Goal: Communication & Community: Share content

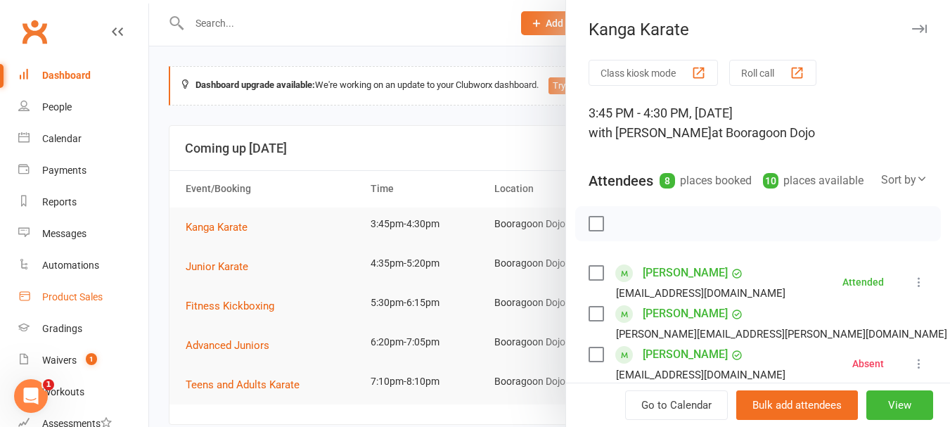
scroll to position [281, 0]
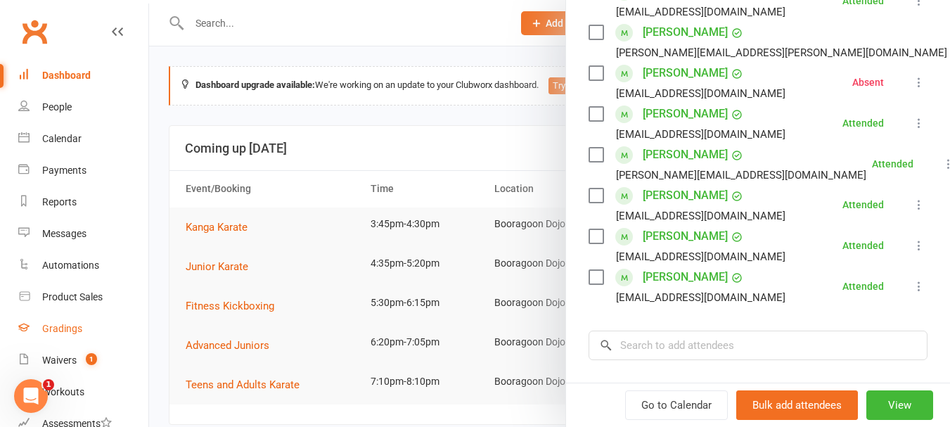
click at [72, 317] on link "Gradings" at bounding box center [83, 329] width 130 height 32
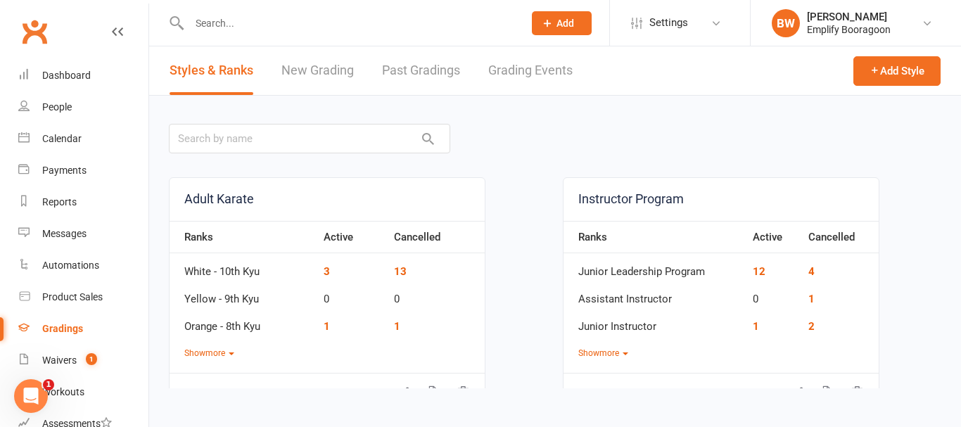
click at [509, 77] on link "Grading Events" at bounding box center [530, 70] width 84 height 49
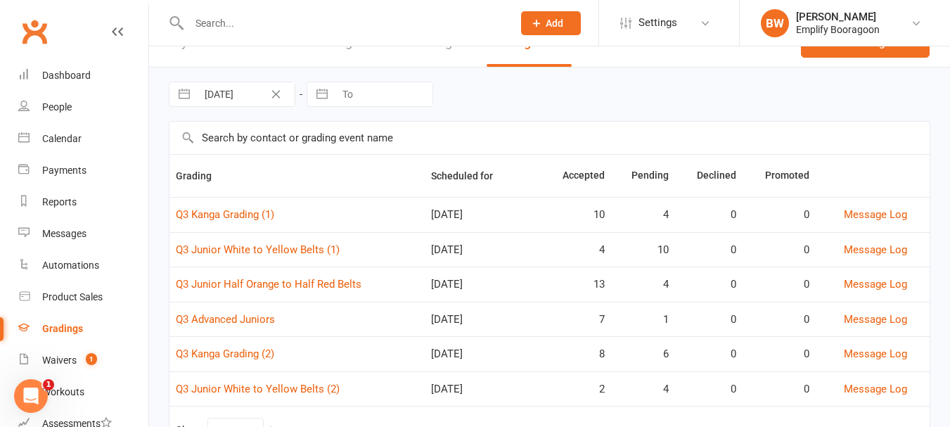
scroll to position [70, 0]
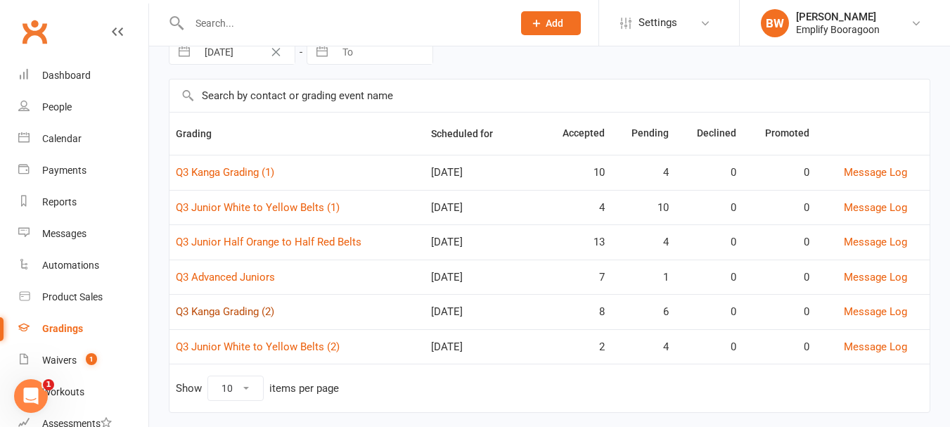
click at [253, 317] on link "Q3 Kanga Grading (2)" at bounding box center [225, 311] width 98 height 13
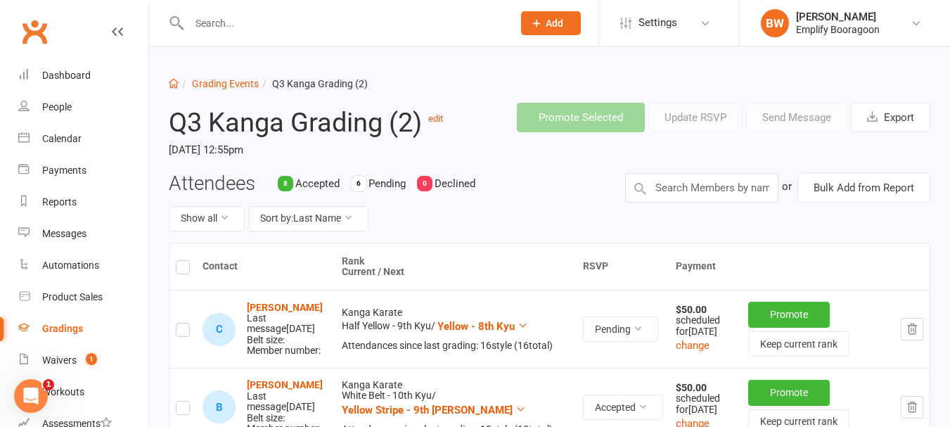
click at [578, 219] on div "Show all Sort by: Last Name" at bounding box center [386, 218] width 435 height 25
click at [685, 198] on input "text" at bounding box center [701, 188] width 153 height 30
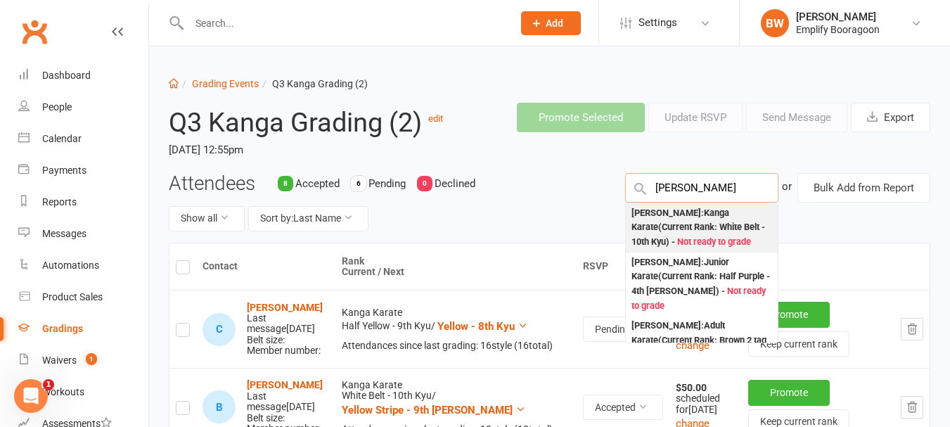
type input "[PERSON_NAME]"
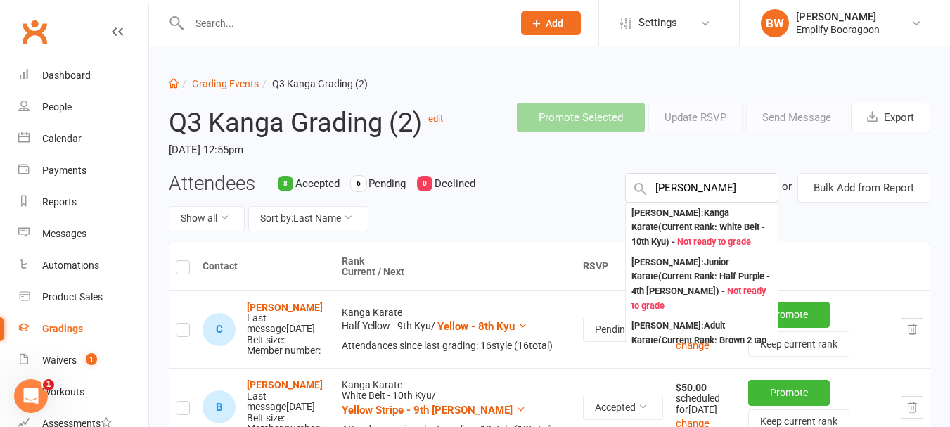
click at [692, 219] on div "[PERSON_NAME] : Kanga Karate (Current Rank: White Belt - 10th Kyu ) - Not ready…" at bounding box center [702, 228] width 141 height 44
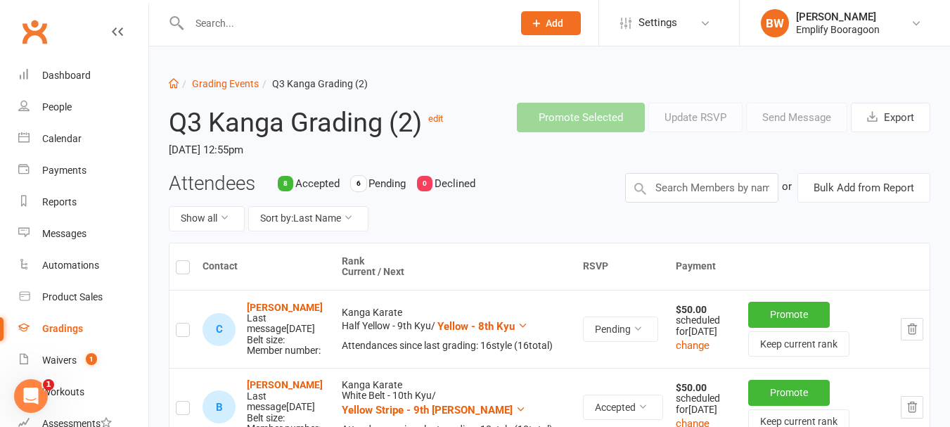
scroll to position [367, 0]
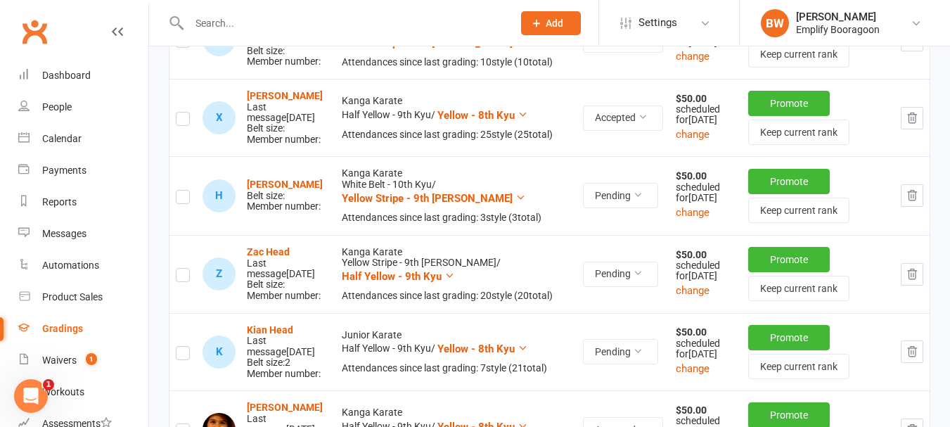
click at [175, 231] on td at bounding box center [183, 195] width 27 height 78
click at [183, 233] on td at bounding box center [183, 195] width 27 height 78
click at [185, 199] on label at bounding box center [183, 199] width 14 height 0
click at [185, 191] on input "checkbox" at bounding box center [183, 191] width 14 height 0
click at [915, 207] on button "button" at bounding box center [912, 195] width 23 height 23
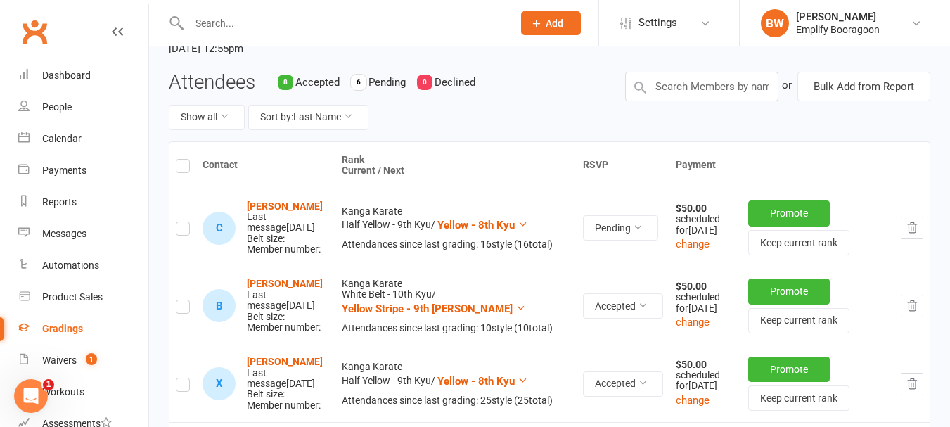
scroll to position [0, 0]
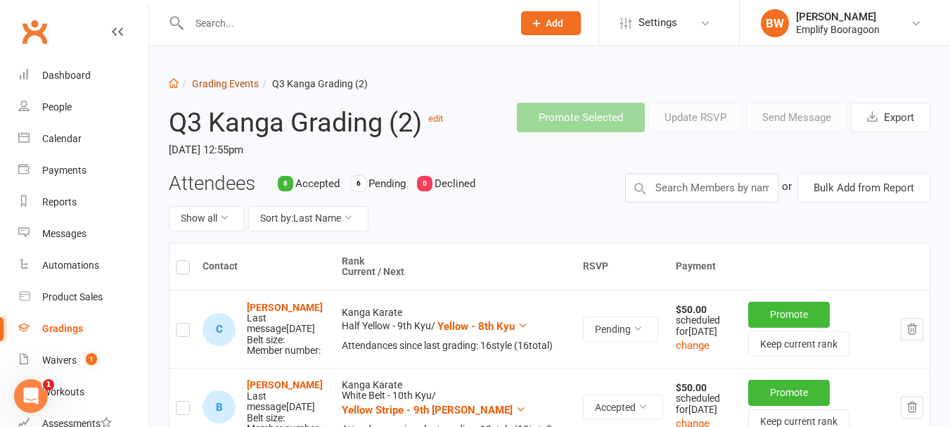
click at [229, 79] on link "Grading Events" at bounding box center [225, 83] width 67 height 11
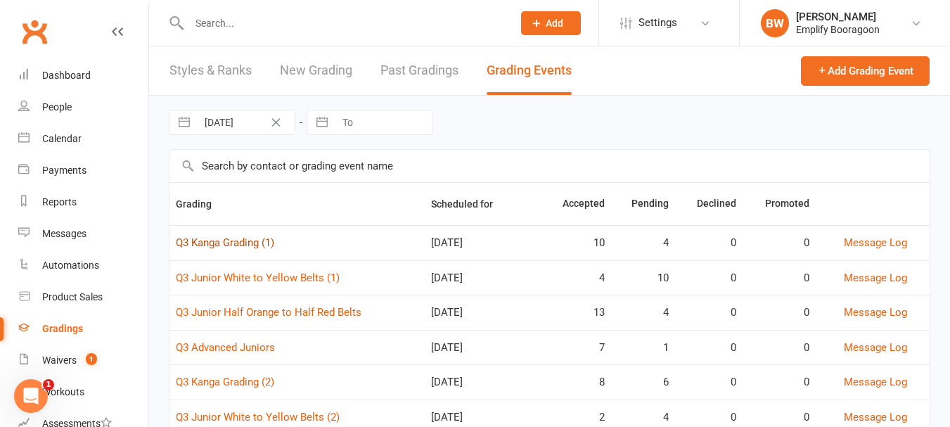
click at [243, 241] on link "Q3 Kanga Grading (1)" at bounding box center [225, 242] width 98 height 13
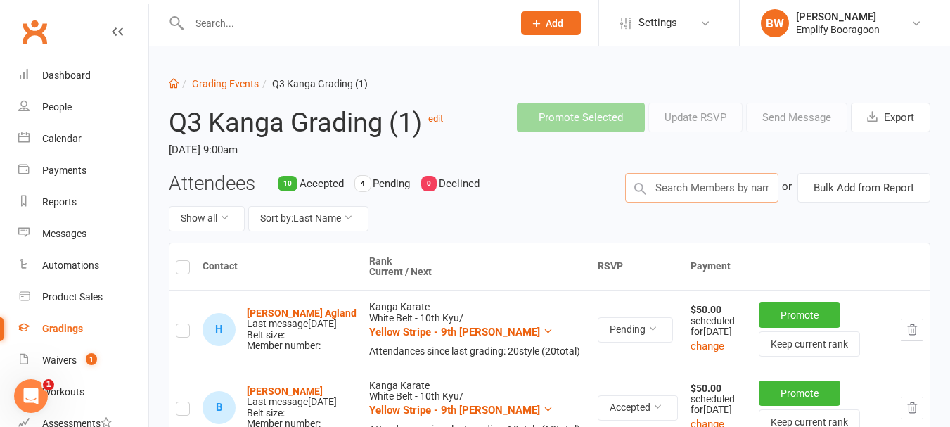
click at [703, 186] on input "text" at bounding box center [701, 188] width 153 height 30
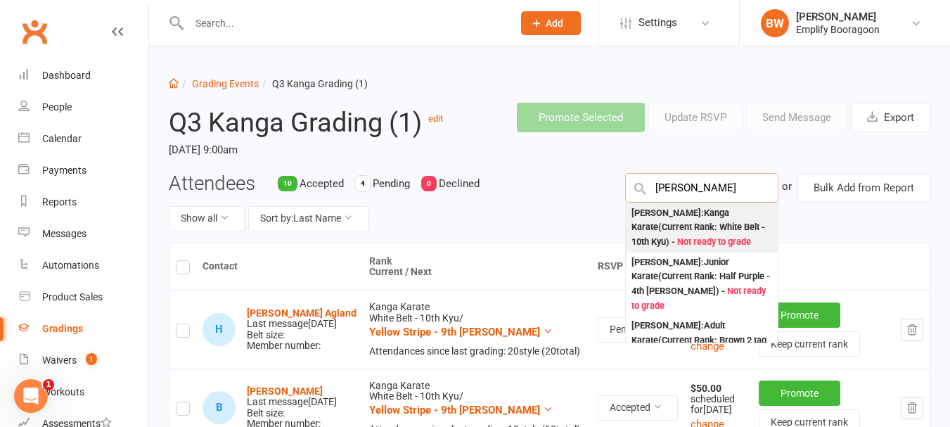
type input "[PERSON_NAME]"
click at [695, 219] on div "[PERSON_NAME] : Kanga Karate (Current Rank: White Belt - 10th Kyu ) - Not ready…" at bounding box center [702, 228] width 141 height 44
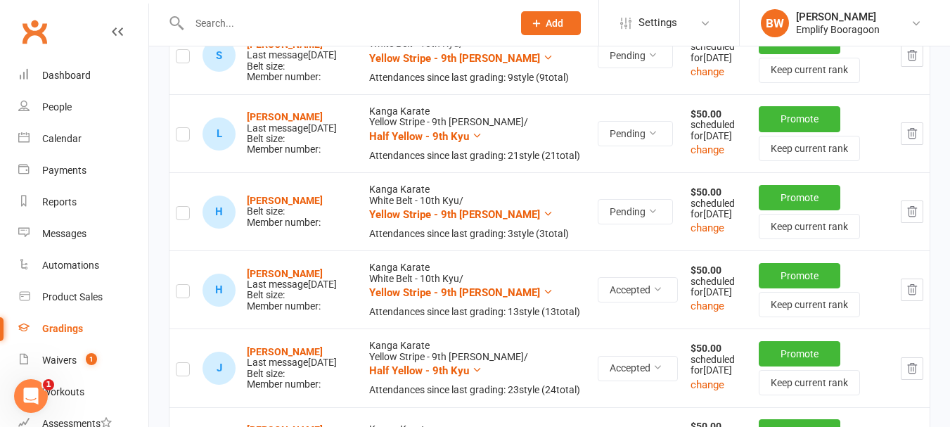
scroll to position [492, 0]
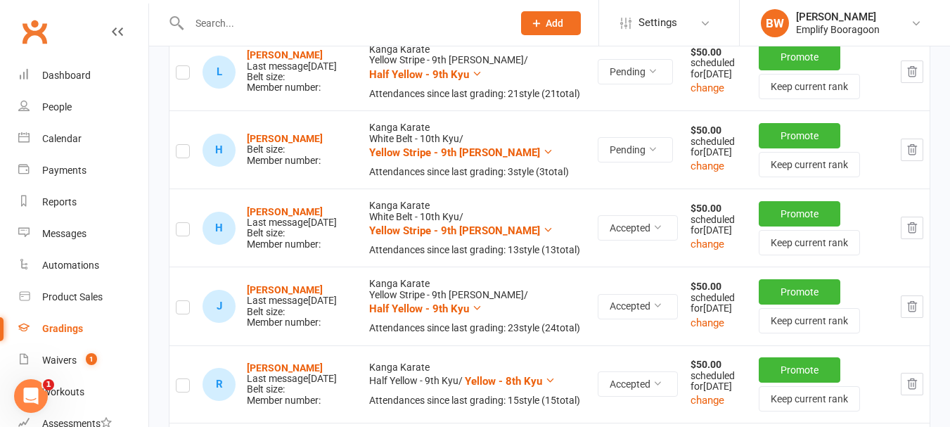
click at [179, 153] on label at bounding box center [183, 153] width 14 height 0
click at [179, 145] on input "checkbox" at bounding box center [183, 145] width 14 height 0
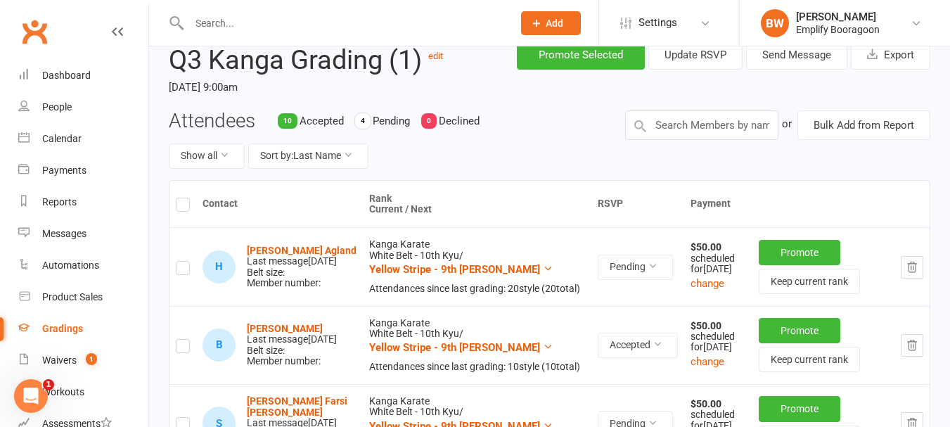
scroll to position [0, 0]
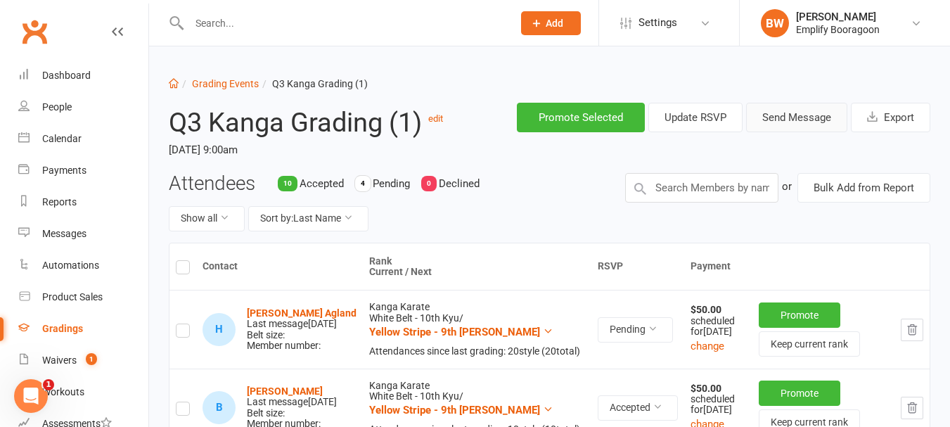
click at [801, 114] on button "Send Message" at bounding box center [796, 118] width 101 height 30
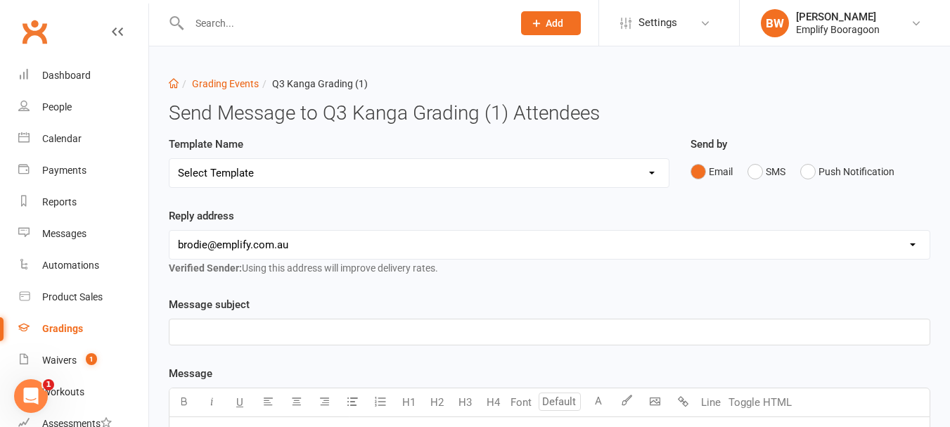
click at [395, 168] on select "Select Template [Email] Confirmation of Successful Grading [Email] Grading Even…" at bounding box center [419, 173] width 499 height 28
select select "2"
click at [170, 159] on select "Select Template [Email] Confirmation of Successful Grading [Email] Grading Even…" at bounding box center [419, 173] width 499 height 28
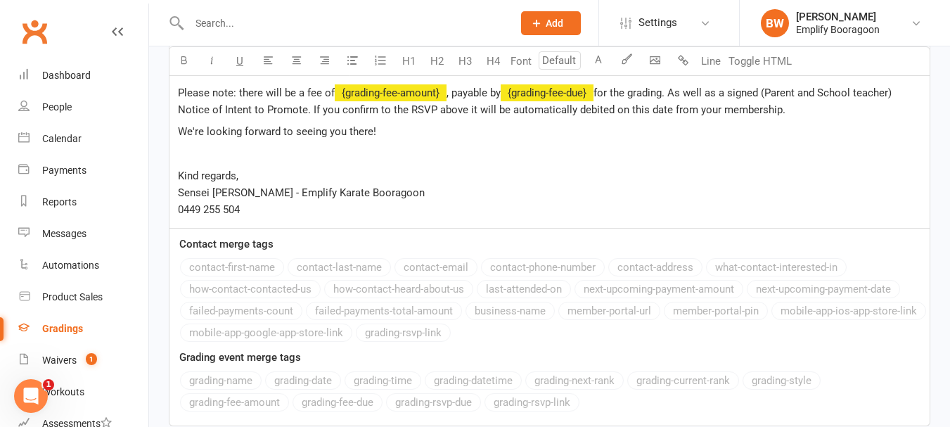
scroll to position [601, 0]
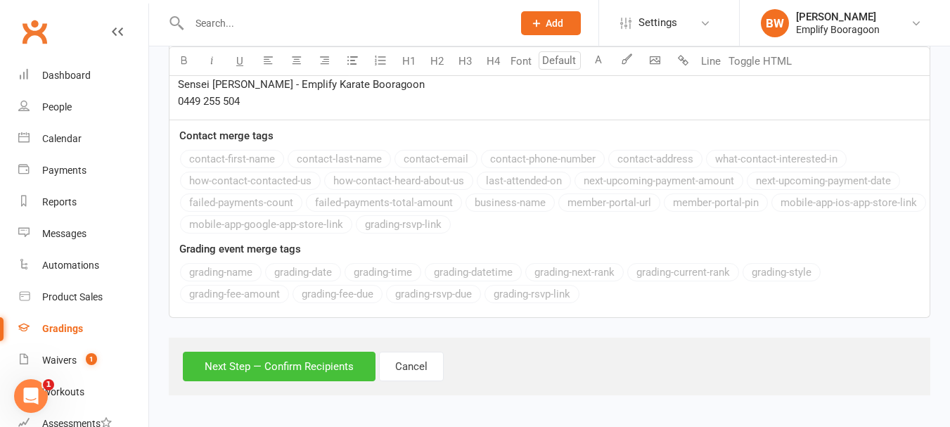
click at [281, 364] on button "Next Step — Confirm Recipients" at bounding box center [279, 367] width 193 height 30
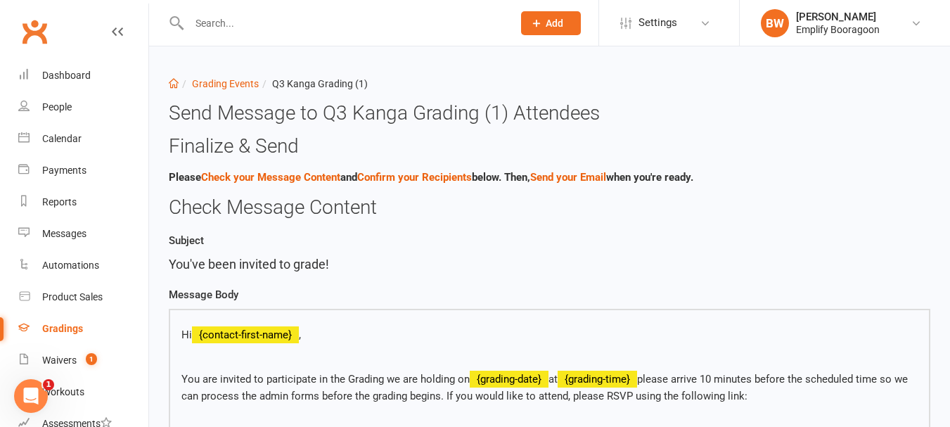
scroll to position [472, 0]
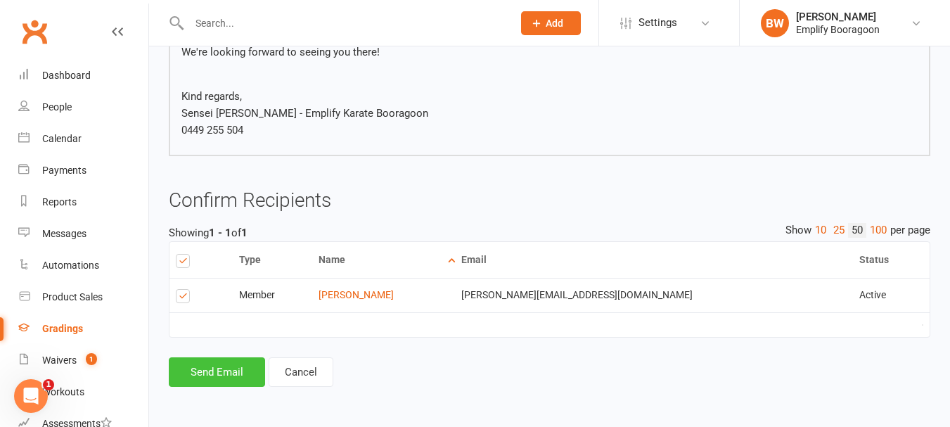
click at [229, 372] on button "Send Email" at bounding box center [217, 372] width 96 height 30
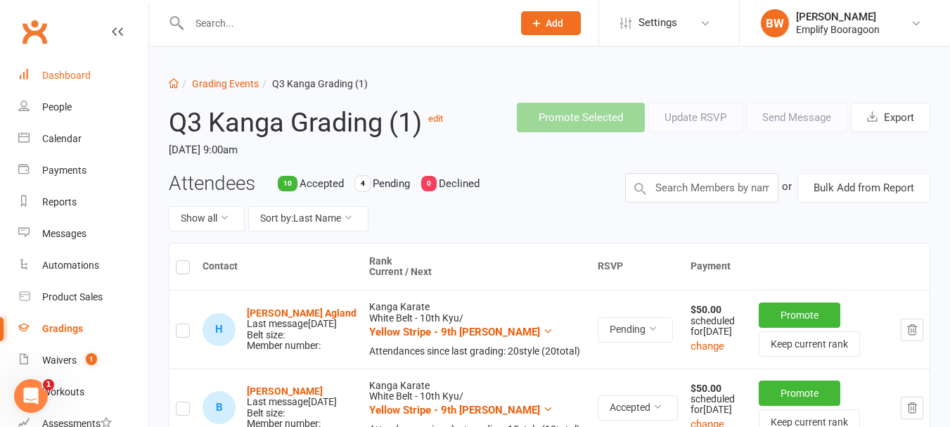
click at [91, 65] on link "Dashboard" at bounding box center [83, 76] width 130 height 32
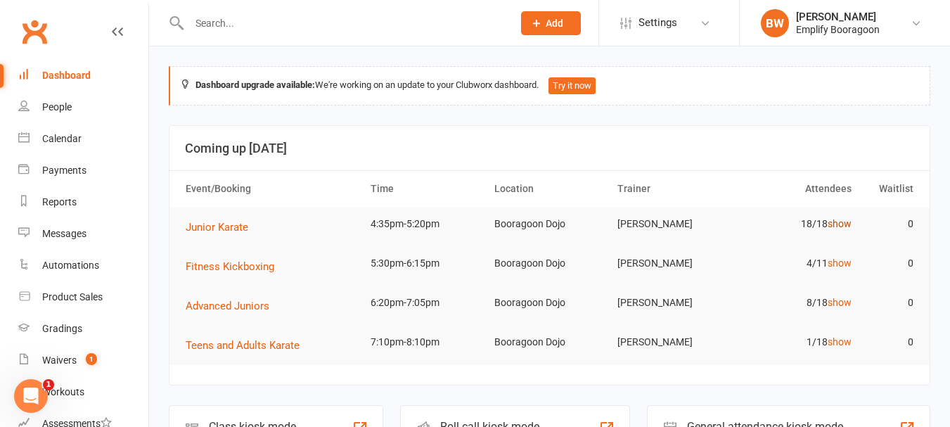
click at [844, 224] on link "show" at bounding box center [840, 223] width 24 height 11
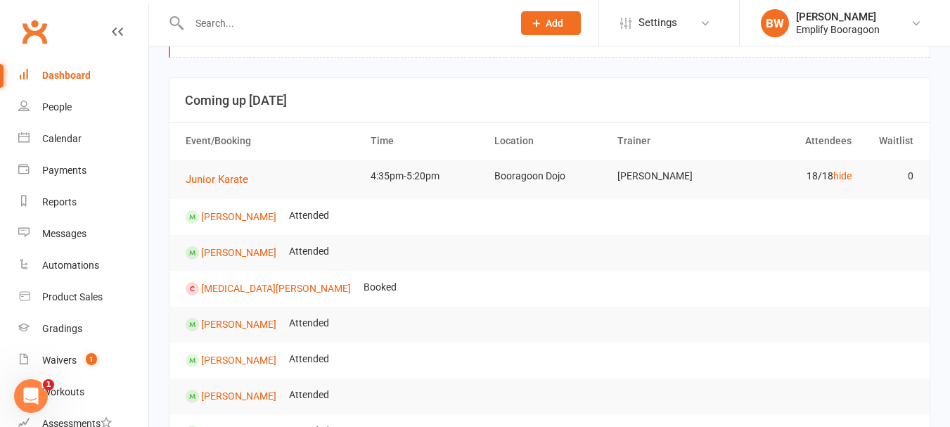
scroll to position [211, 0]
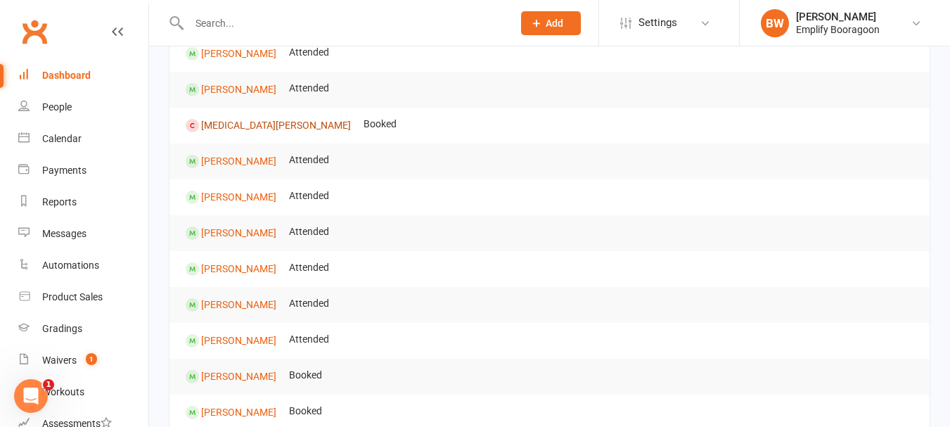
click at [240, 130] on link "Nikita Clifton" at bounding box center [276, 124] width 150 height 11
